Goal: Transaction & Acquisition: Book appointment/travel/reservation

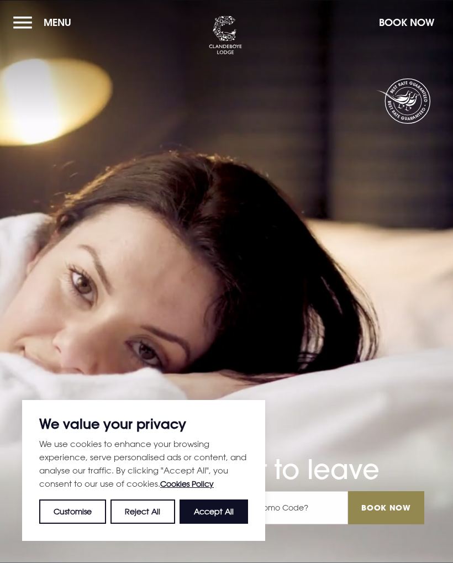
click at [219, 518] on button "Accept All" at bounding box center [214, 511] width 68 height 24
checkbox input "true"
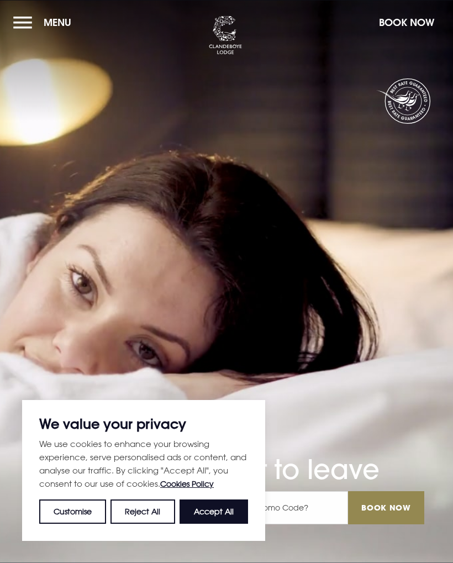
checkbox input "true"
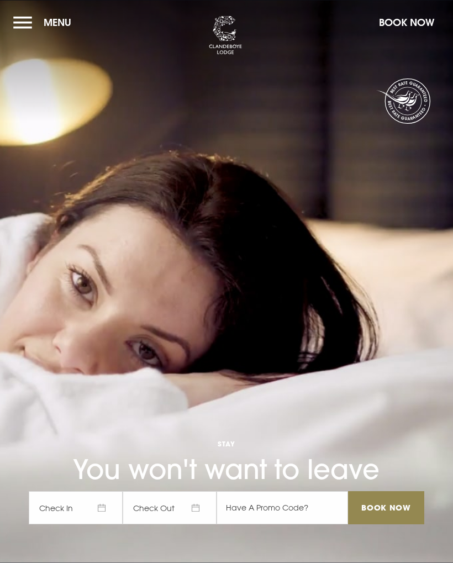
click at [23, 31] on button "Menu" at bounding box center [45, 22] width 64 height 24
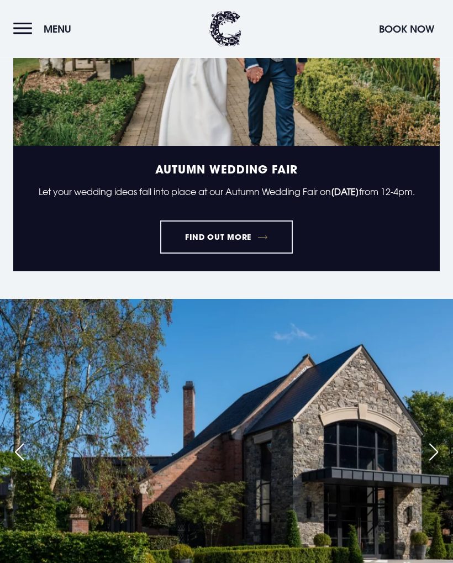
scroll to position [1001, 0]
click at [242, 254] on link "FIND OUT MORE" at bounding box center [226, 236] width 133 height 33
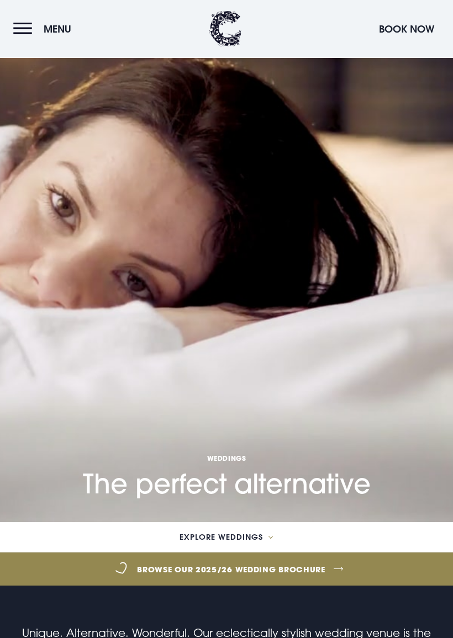
scroll to position [116, 0]
click at [258, 541] on span "Explore Weddings" at bounding box center [221, 538] width 83 height 8
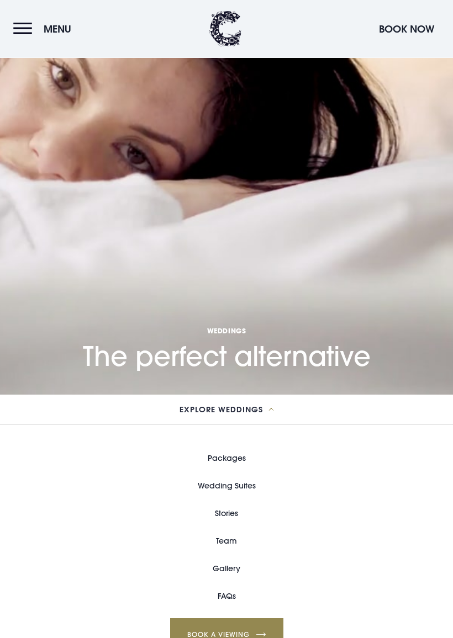
scroll to position [270, 0]
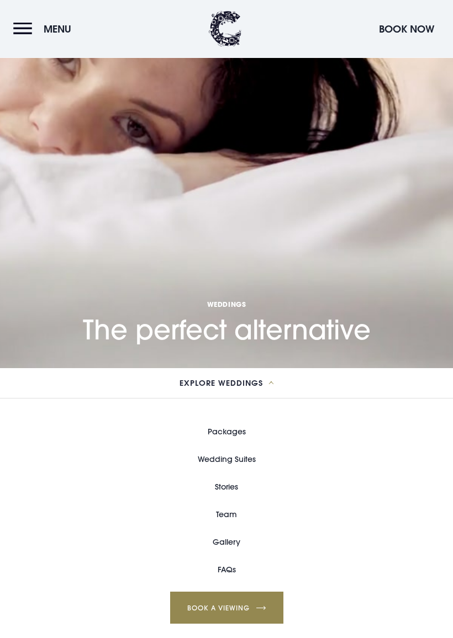
click at [242, 436] on link "Packages" at bounding box center [227, 433] width 38 height 28
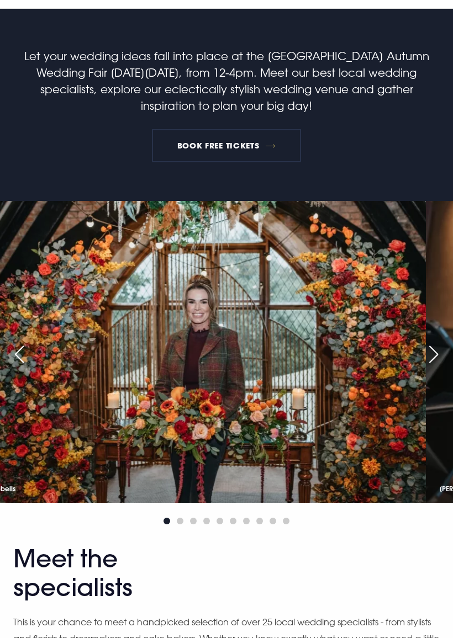
scroll to position [168, 0]
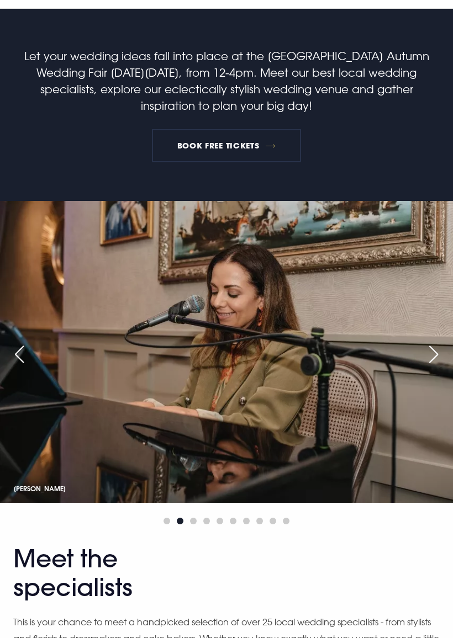
click at [432, 355] on div "Next slide" at bounding box center [434, 354] width 28 height 24
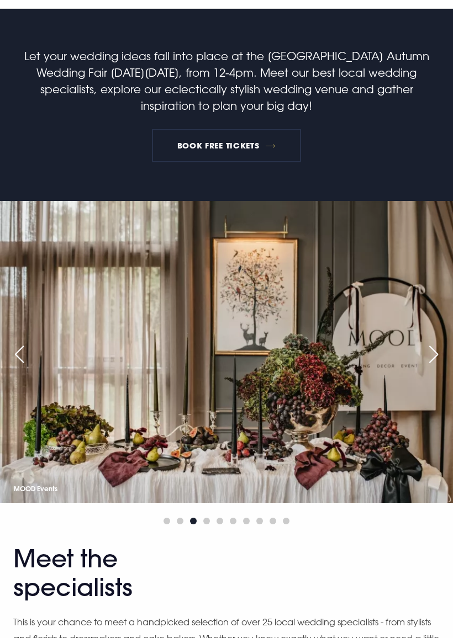
click at [435, 357] on div "Next slide" at bounding box center [434, 354] width 28 height 24
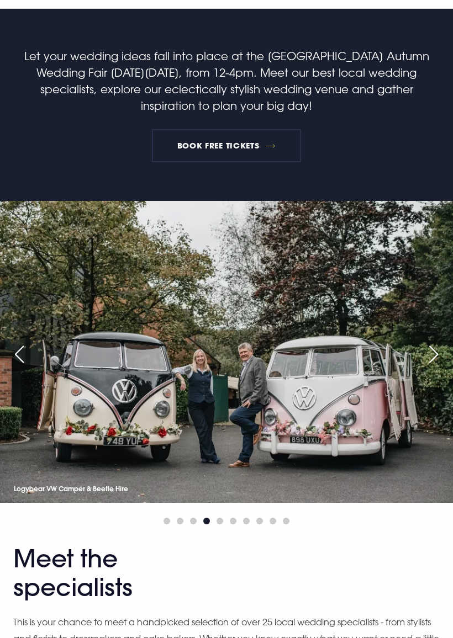
click at [427, 367] on div "Next slide" at bounding box center [434, 354] width 28 height 24
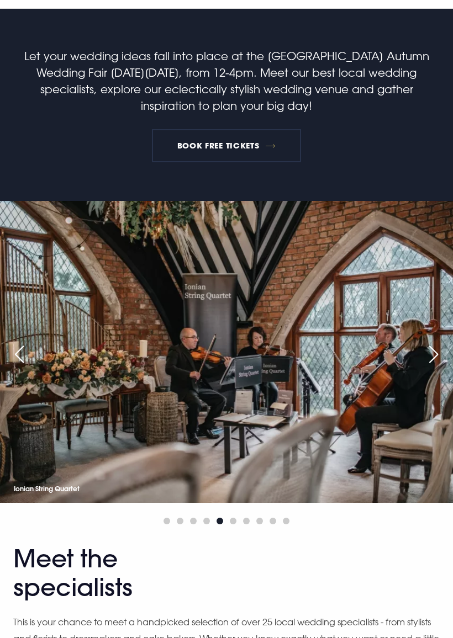
click at [437, 358] on div "Next slide" at bounding box center [434, 354] width 28 height 24
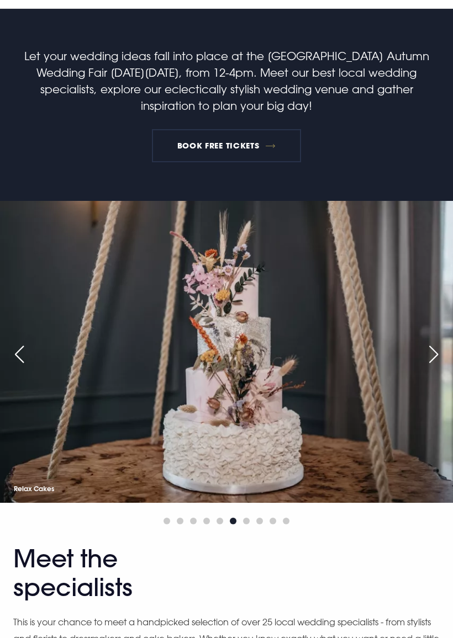
click at [435, 362] on div "Next slide" at bounding box center [434, 354] width 28 height 24
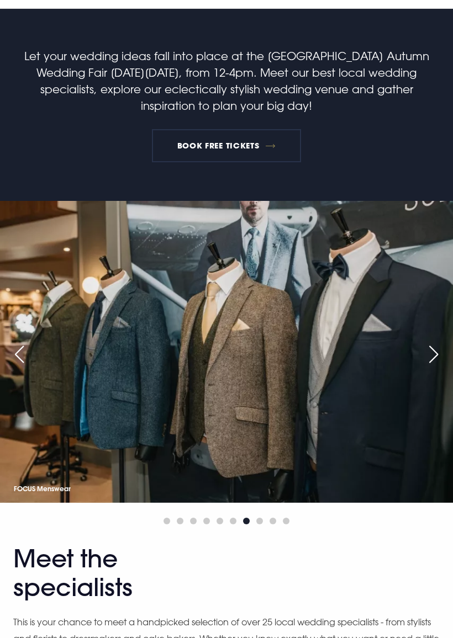
click at [436, 355] on div "Next slide" at bounding box center [434, 354] width 28 height 24
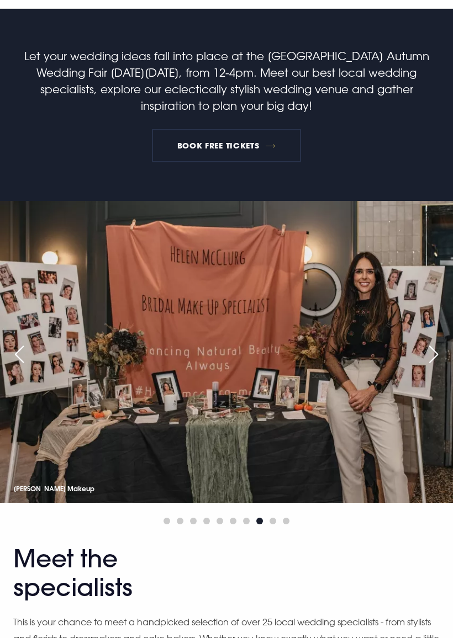
click at [20, 360] on div "Previous slide" at bounding box center [20, 354] width 28 height 24
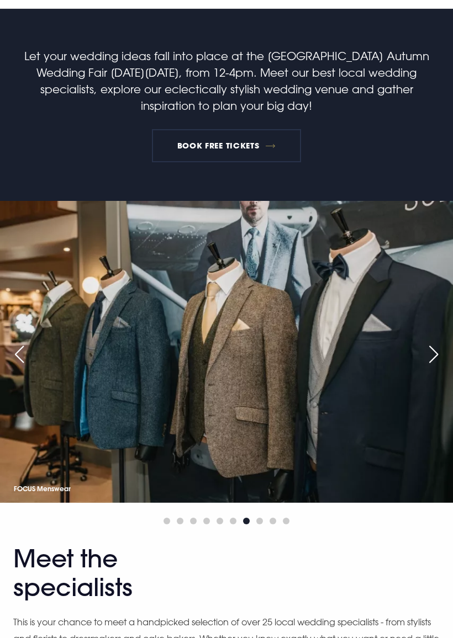
click at [435, 351] on div "Next slide" at bounding box center [434, 354] width 28 height 24
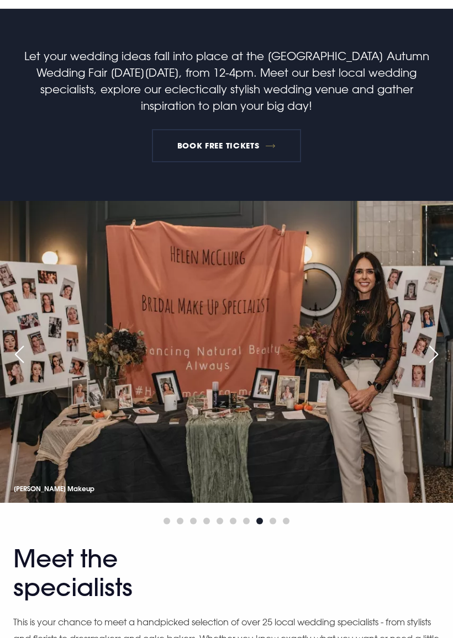
click at [430, 361] on div "Next slide" at bounding box center [434, 354] width 28 height 24
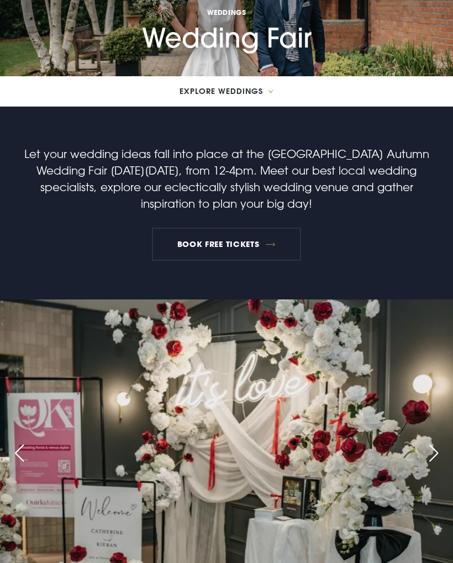
scroll to position [0, 0]
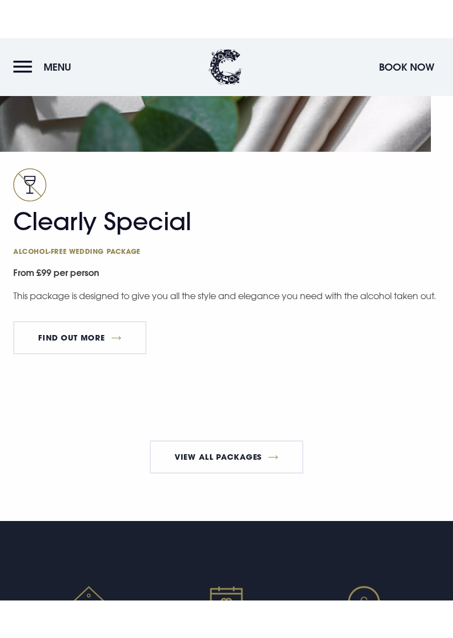
scroll to position [2711, 0]
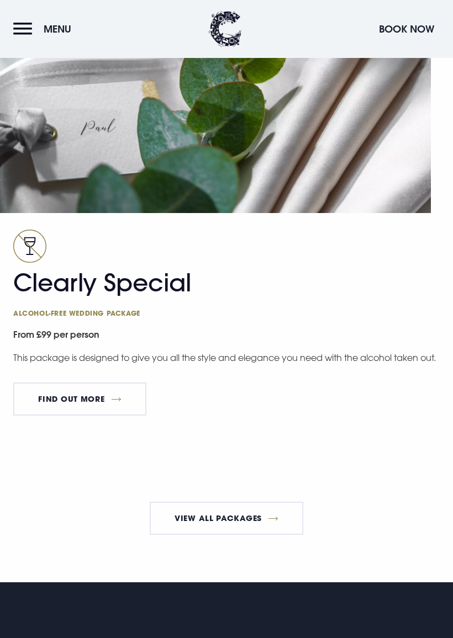
click at [245, 529] on link "View All Packages" at bounding box center [227, 518] width 154 height 33
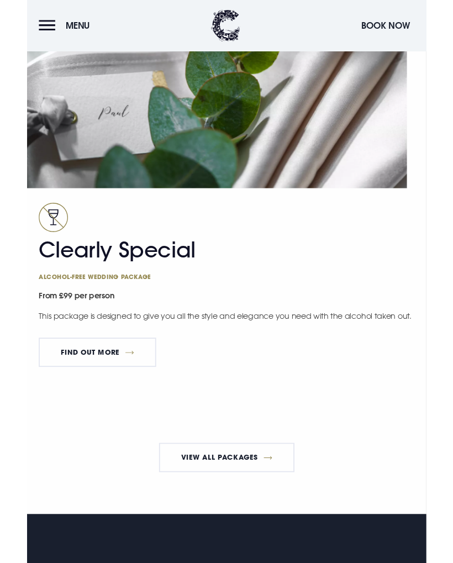
scroll to position [2742, 0]
